Goal: Information Seeking & Learning: Check status

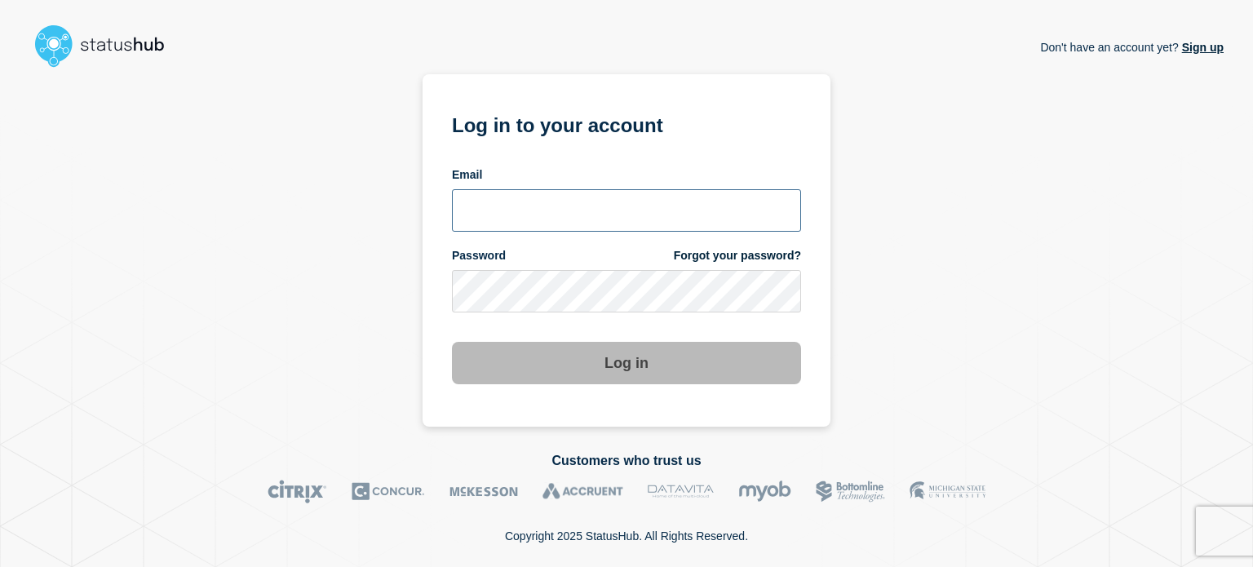
click at [553, 202] on input "email input" at bounding box center [626, 210] width 349 height 42
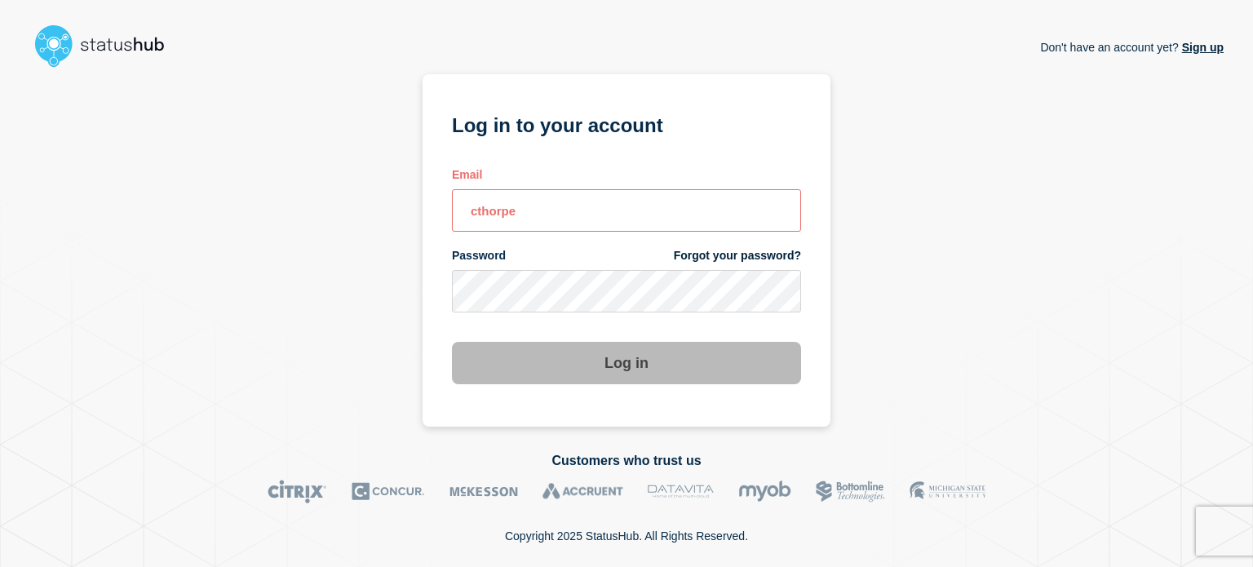
type input "[EMAIL_ADDRESS][DOMAIN_NAME]"
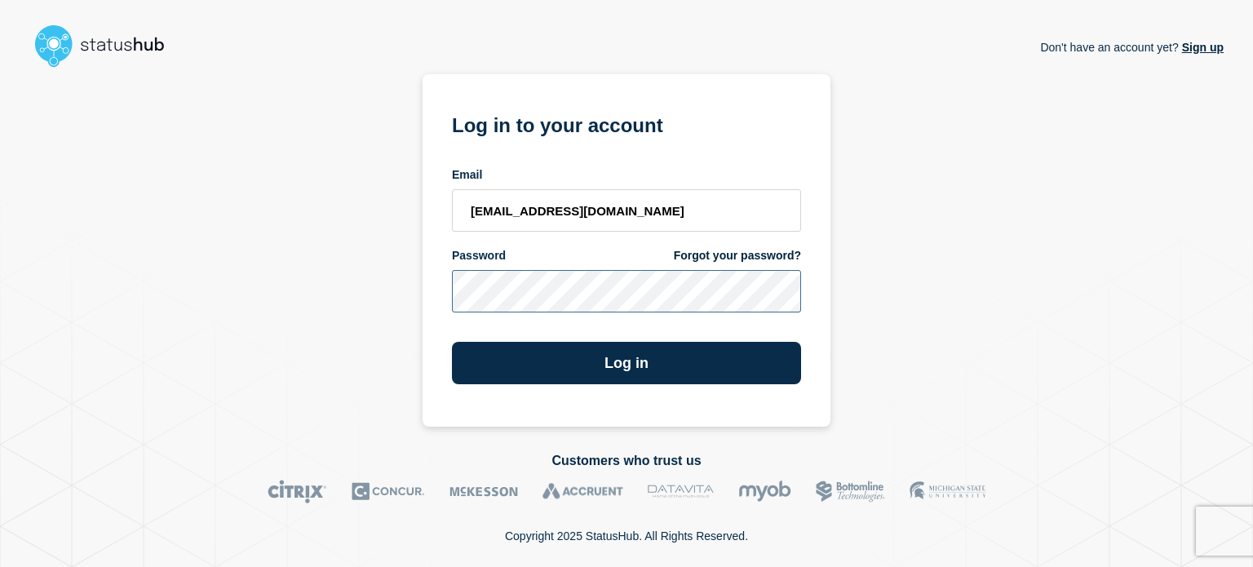
click at [452, 342] on button "Log in" at bounding box center [626, 363] width 349 height 42
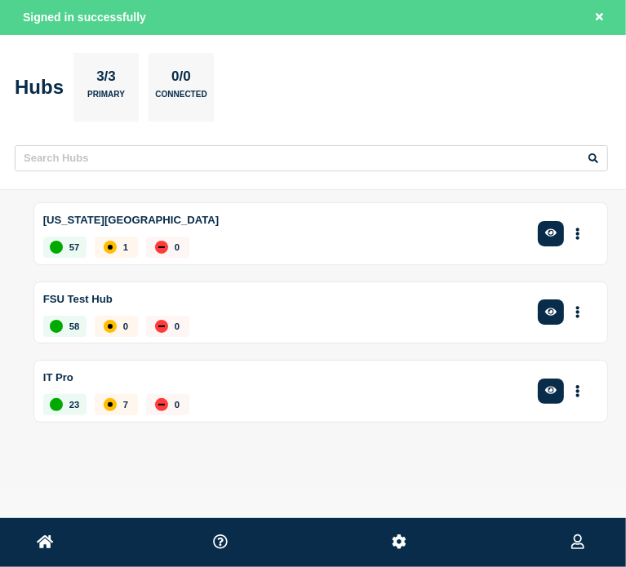
click at [259, 246] on div "57 1 0" at bounding box center [286, 247] width 486 height 21
click at [548, 234] on icon "button" at bounding box center [551, 233] width 12 height 8
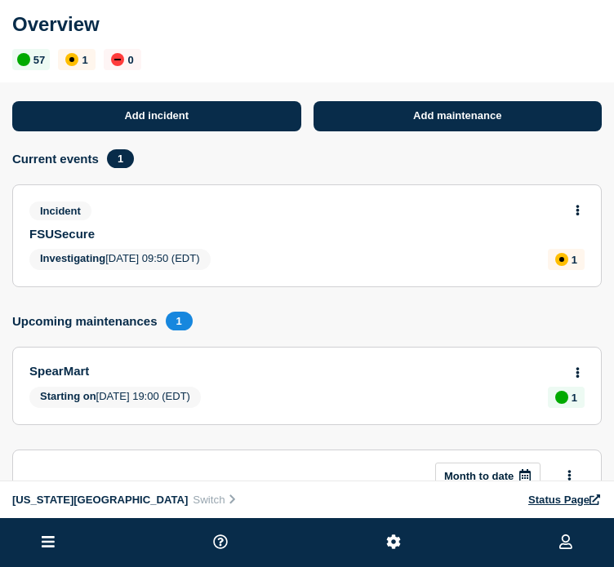
scroll to position [2, 0]
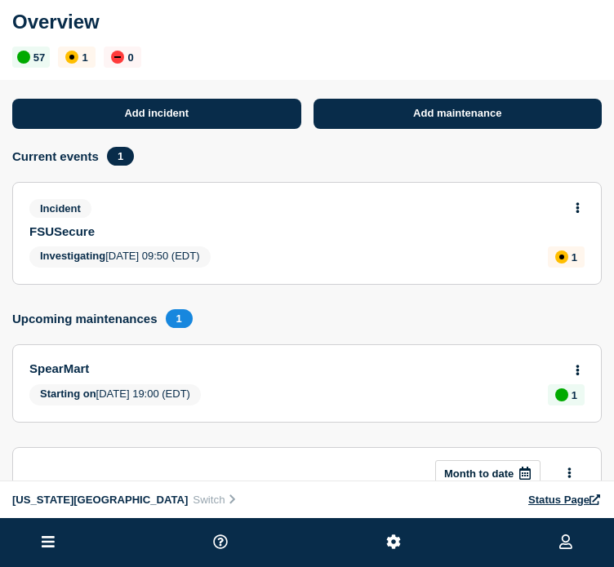
click at [79, 238] on link "FSUSecure" at bounding box center [295, 231] width 533 height 14
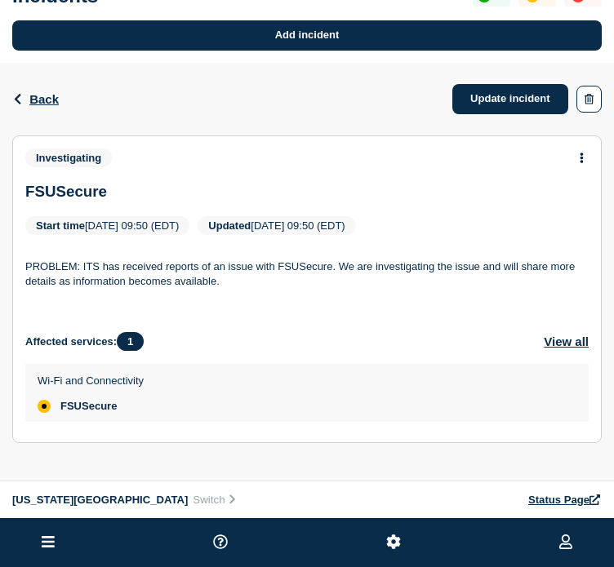
scroll to position [32, 0]
